Goal: Information Seeking & Learning: Understand process/instructions

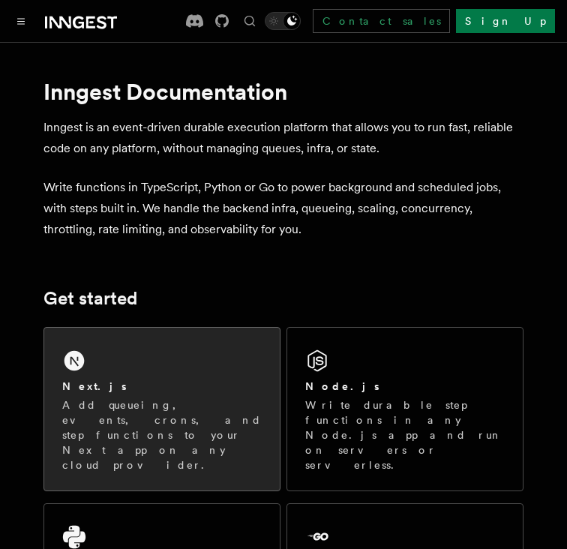
click at [182, 337] on div "Next.js Add queueing, events, crons, and step functions to your Next app on any…" at bounding box center [161, 409] width 235 height 163
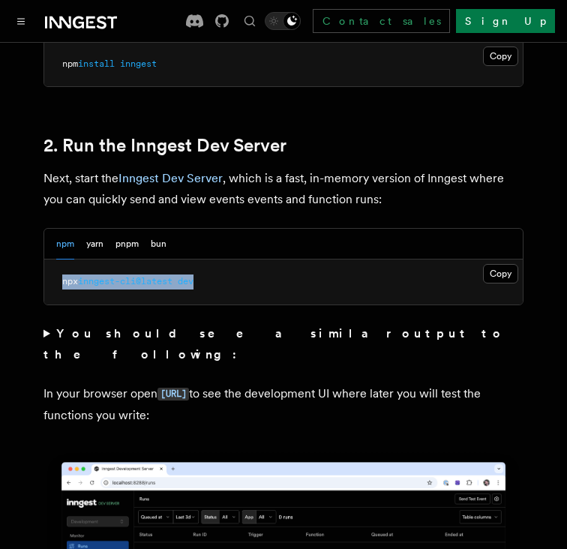
drag, startPoint x: 202, startPoint y: 260, endPoint x: 42, endPoint y: 256, distance: 160.5
copy span "npx inngest-cli@latest dev"
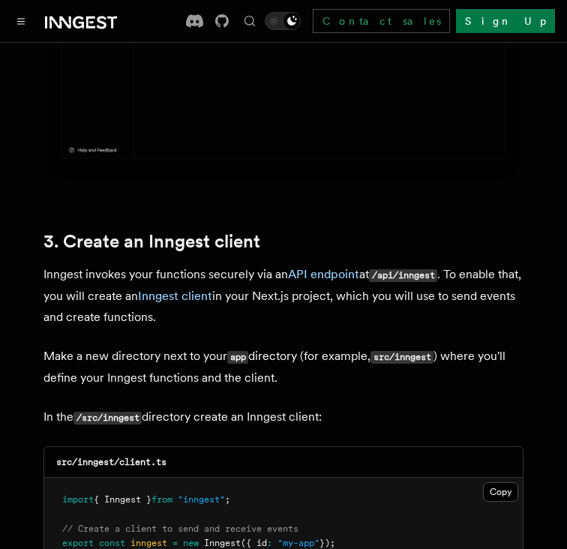
scroll to position [1610, 0]
